Goal: Navigation & Orientation: Find specific page/section

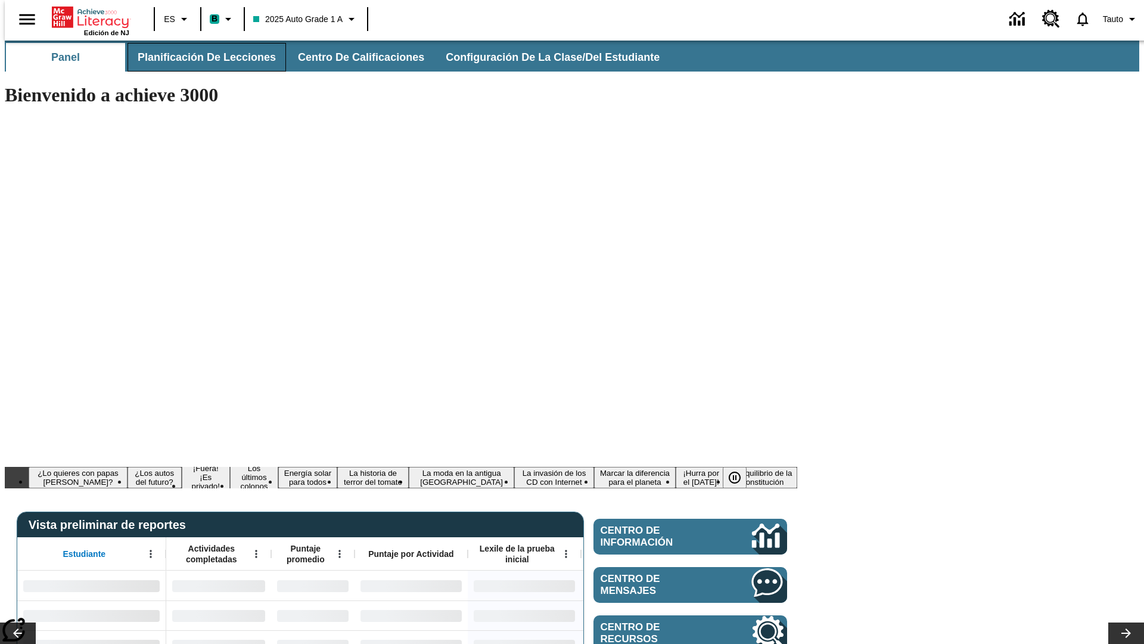
click at [200, 57] on span "Planificación de lecciones" at bounding box center [207, 58] width 138 height 14
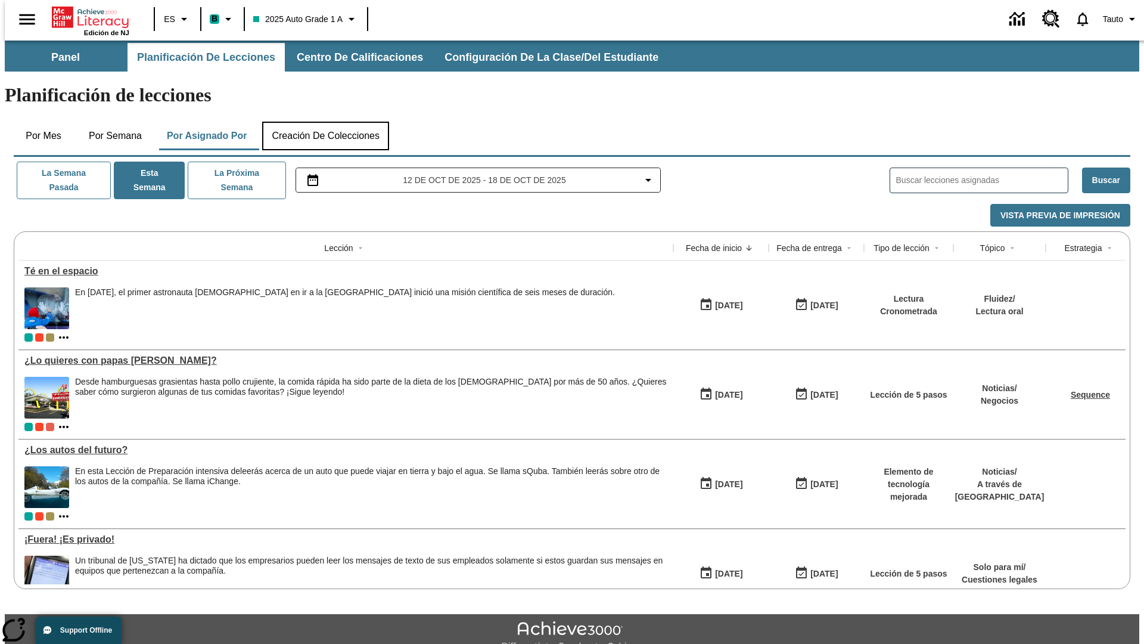
click at [325, 122] on button "Creación de colecciones" at bounding box center [325, 136] width 127 height 29
